Goal: Task Accomplishment & Management: Use online tool/utility

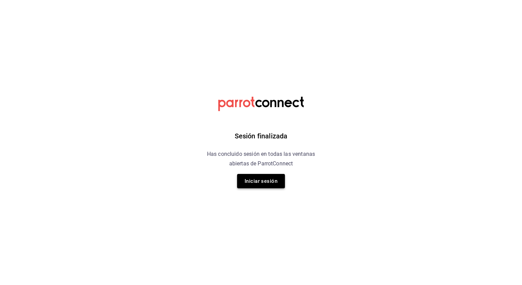
click at [262, 174] on button "Iniciar sesión" at bounding box center [261, 181] width 48 height 14
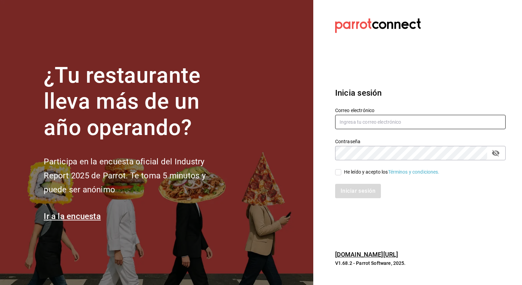
click at [396, 124] on input "text" at bounding box center [420, 122] width 171 height 14
click at [357, 123] on input "text" at bounding box center [420, 122] width 171 height 14
paste input "[EMAIL_ADDRESS][DOMAIN_NAME]"
type input "[EMAIL_ADDRESS][DOMAIN_NAME]"
click at [339, 172] on input "He leído y acepto los Términos y condiciones." at bounding box center [338, 172] width 6 height 6
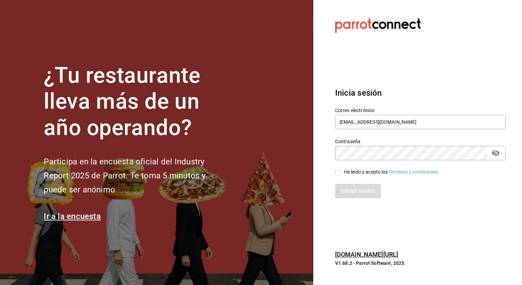
checkbox input "true"
click at [352, 194] on button "Iniciar sesión" at bounding box center [358, 191] width 47 height 14
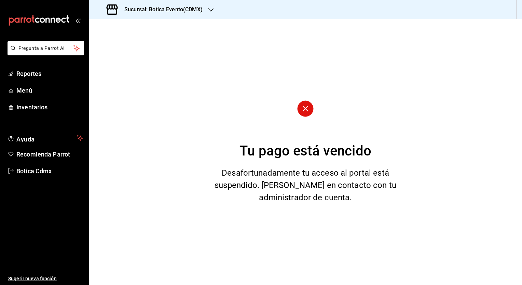
click at [198, 13] on h3 "Sucursal: Botica Evento(CDMX)" at bounding box center [161, 9] width 84 height 8
click at [162, 43] on div "Botica Evento(CDMX) Botica (CDMX)" at bounding box center [261, 142] width 522 height 285
click at [109, 44] on span "Botica (CDMX)" at bounding box center [110, 44] width 32 height 7
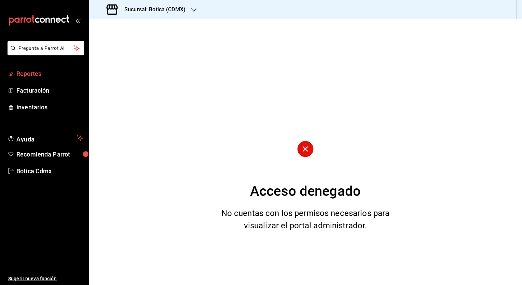
click at [41, 69] on span "Reportes" at bounding box center [49, 73] width 67 height 9
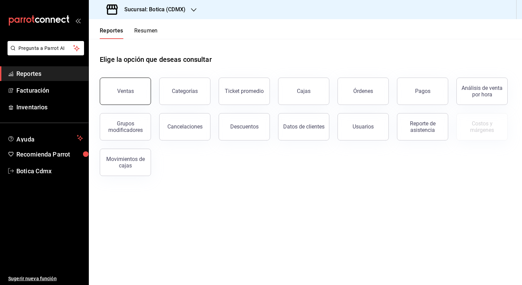
click at [128, 94] on button "Ventas" at bounding box center [125, 91] width 51 height 27
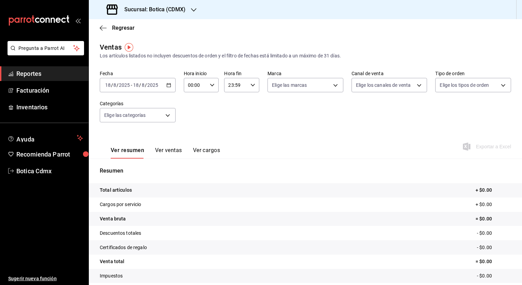
click at [167, 85] on \(Stroke\) "button" at bounding box center [169, 85] width 4 height 4
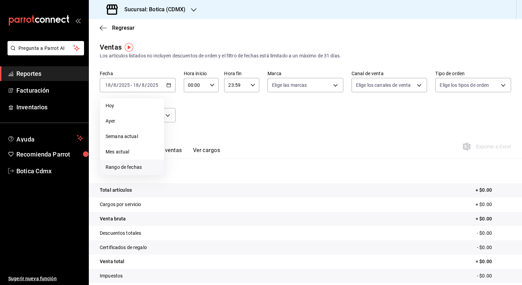
click at [129, 168] on span "Rango de fechas" at bounding box center [132, 167] width 53 height 7
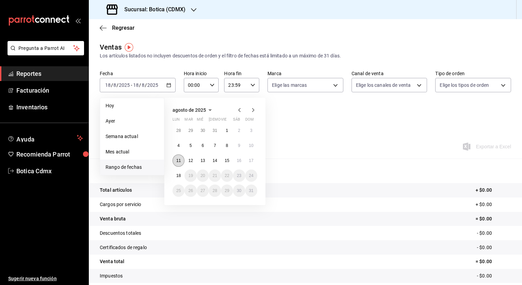
click at [180, 159] on abbr "11" at bounding box center [178, 160] width 4 height 5
click at [179, 178] on button "18" at bounding box center [179, 176] width 12 height 12
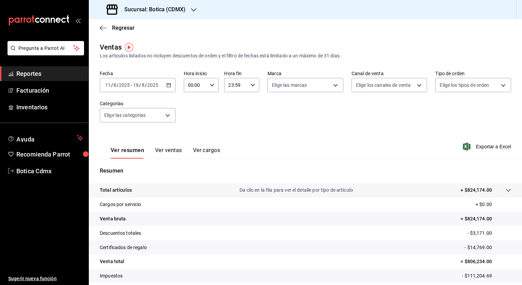
click at [164, 85] on div "2025-08-11 11 / 8 / 2025 - 2025-08-18 18 / 8 / 2025" at bounding box center [138, 85] width 76 height 14
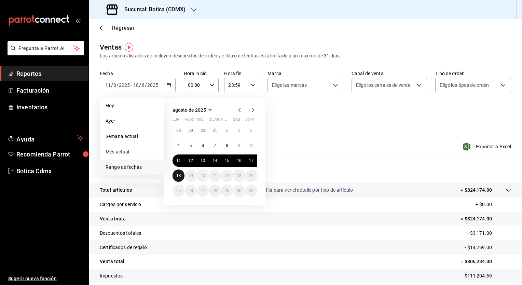
click at [179, 180] on button "18" at bounding box center [179, 176] width 12 height 12
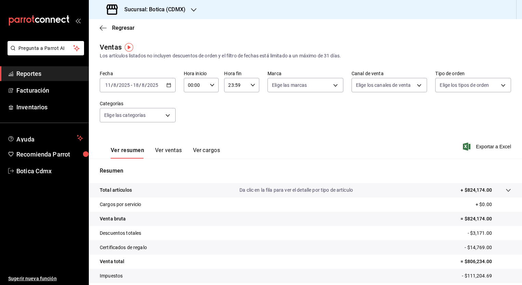
click at [242, 87] on input "23:59" at bounding box center [236, 85] width 24 height 14
click at [210, 84] on div at bounding box center [261, 142] width 522 height 285
click at [210, 84] on icon "button" at bounding box center [212, 85] width 5 height 5
click at [194, 137] on span "02" at bounding box center [191, 135] width 6 height 5
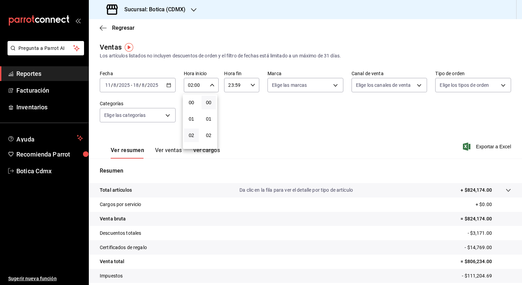
click at [211, 84] on div at bounding box center [261, 142] width 522 height 285
click at [211, 84] on icon "button" at bounding box center [212, 85] width 5 height 5
click at [190, 133] on span "04" at bounding box center [191, 134] width 6 height 5
click at [215, 84] on div at bounding box center [261, 142] width 522 height 285
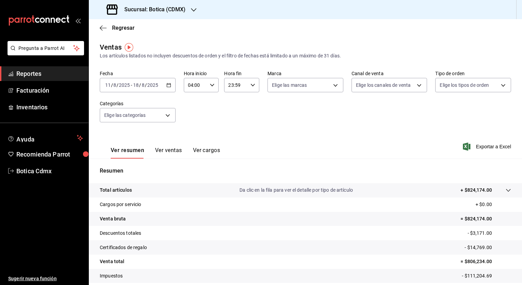
click at [212, 84] on \(Stroke\) "button" at bounding box center [212, 85] width 4 height 2
click at [191, 118] on span "05" at bounding box center [191, 117] width 6 height 5
type input "05:00"
click at [249, 89] on div at bounding box center [261, 142] width 522 height 285
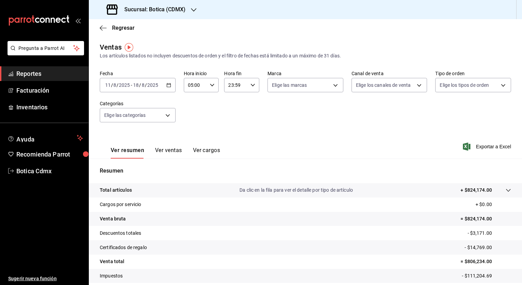
click at [249, 89] on div "23:59 Hora fin" at bounding box center [241, 85] width 35 height 14
click at [274, 124] on div at bounding box center [261, 142] width 522 height 285
click at [251, 83] on icon "button" at bounding box center [253, 85] width 5 height 5
click at [236, 139] on button "23" at bounding box center [231, 141] width 15 height 14
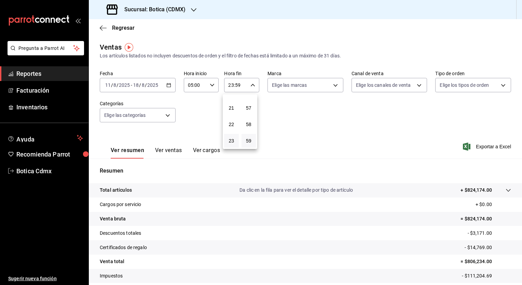
click at [229, 84] on div at bounding box center [261, 142] width 522 height 285
click at [232, 88] on input "23:59" at bounding box center [236, 85] width 24 height 14
click at [232, 88] on div at bounding box center [261, 142] width 522 height 285
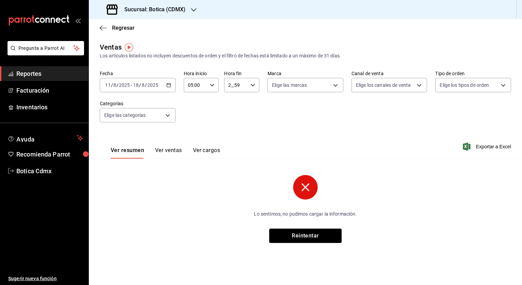
click at [250, 87] on div "2_:59 Hora fin" at bounding box center [241, 85] width 35 height 14
click at [230, 133] on span "02" at bounding box center [233, 135] width 7 height 5
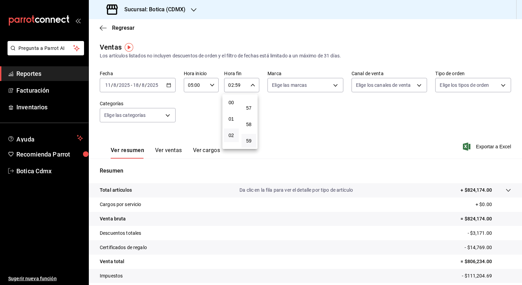
click at [255, 87] on div at bounding box center [261, 142] width 522 height 285
click at [251, 88] on div "02:59 Hora fin" at bounding box center [241, 85] width 35 height 14
click at [229, 134] on span "04" at bounding box center [231, 134] width 6 height 5
type input "04:59"
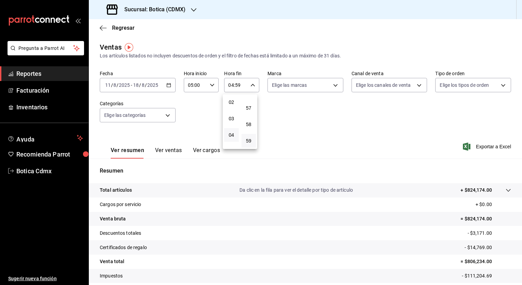
click at [249, 85] on div at bounding box center [261, 142] width 522 height 285
click at [167, 114] on body "Pregunta a Parrot AI Reportes Facturación Inventarios Ayuda Recomienda Parrot B…" at bounding box center [261, 142] width 522 height 285
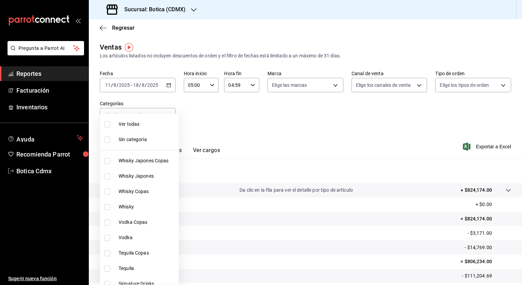
click at [422, 148] on div at bounding box center [261, 142] width 522 height 285
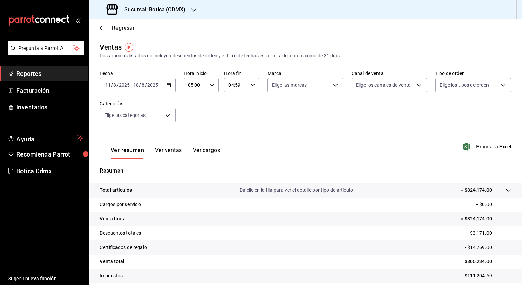
click at [487, 141] on div "Ver resumen Ver ventas Ver cargos Exportar a Excel" at bounding box center [306, 145] width 434 height 28
click at [485, 144] on span "Exportar a Excel" at bounding box center [488, 147] width 47 height 8
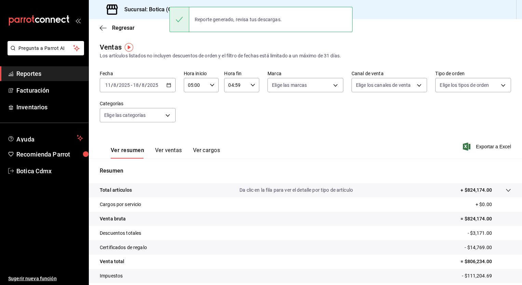
click at [159, 85] on div "2025-08-18 18 / 8 / 2025" at bounding box center [145, 84] width 27 height 5
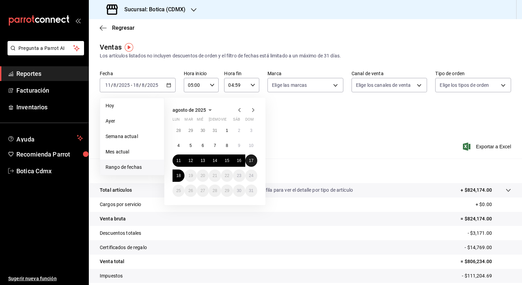
click at [253, 162] on abbr "17" at bounding box center [251, 160] width 4 height 5
click at [178, 175] on abbr "18" at bounding box center [178, 175] width 4 height 5
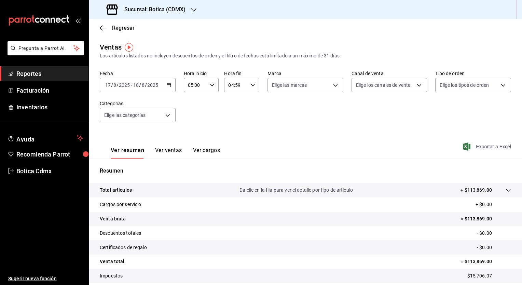
click at [495, 145] on span "Exportar a Excel" at bounding box center [488, 147] width 47 height 8
